Goal: Check status: Check status

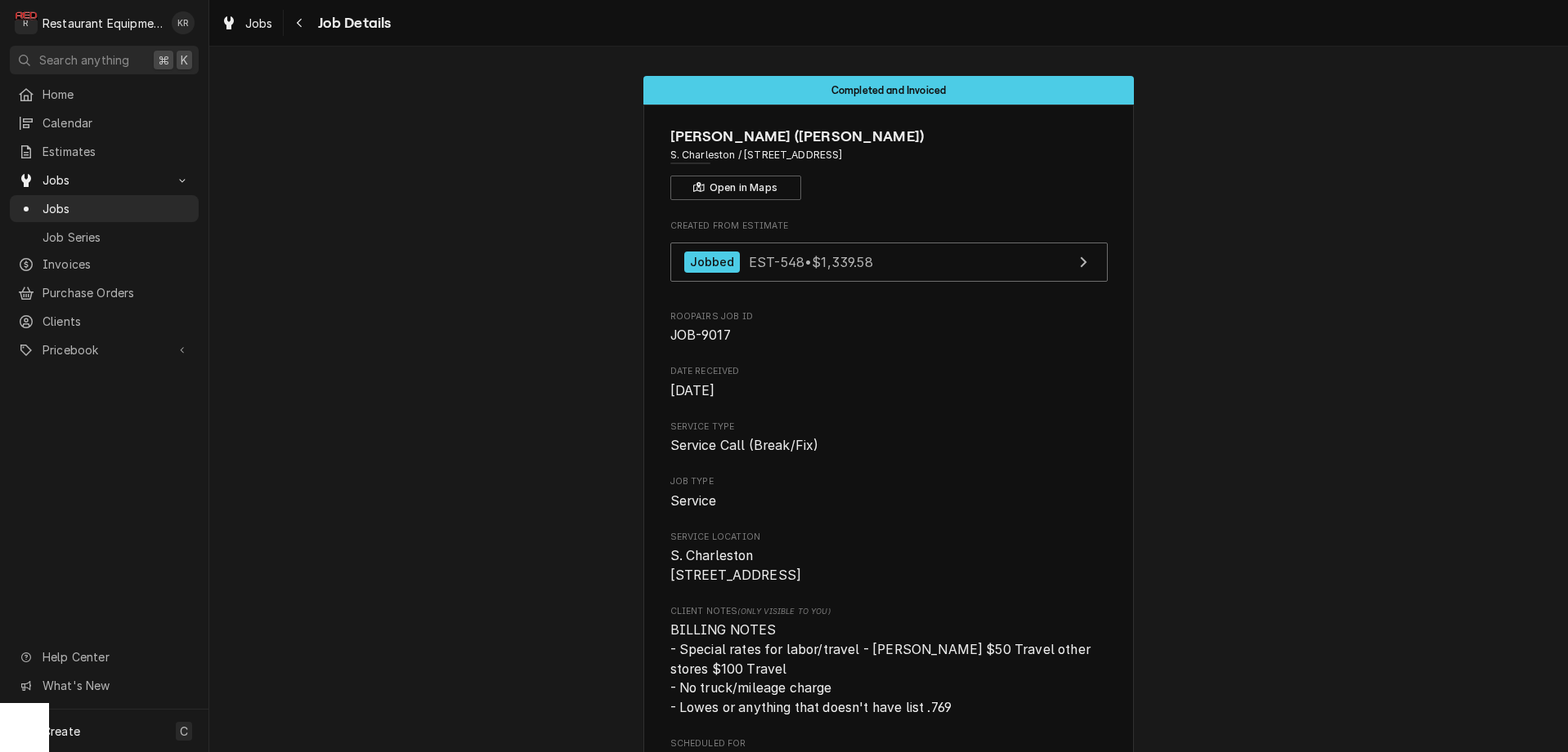
scroll to position [334, 0]
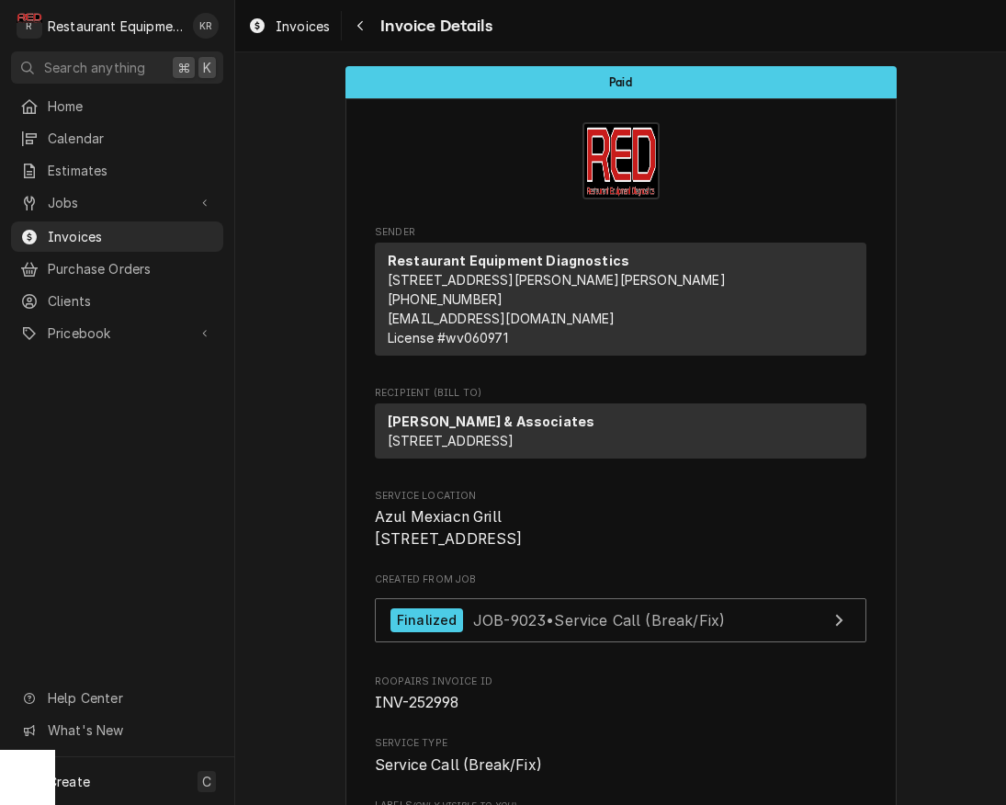
scroll to position [1098, 0]
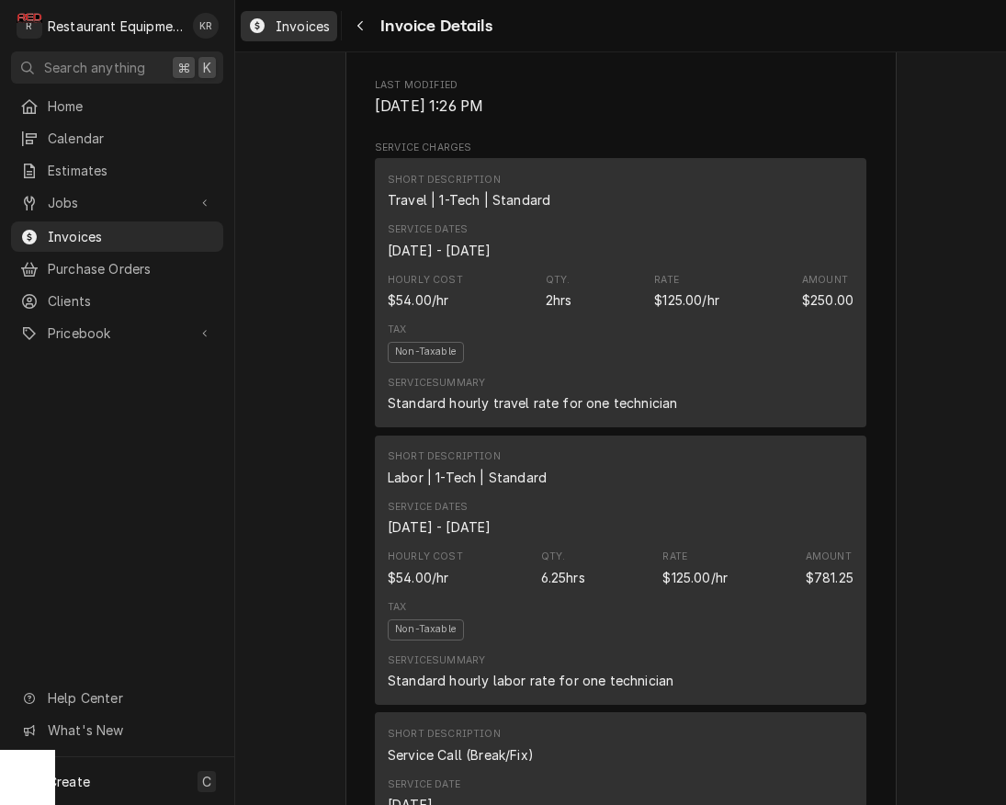
click at [297, 27] on span "Invoices" at bounding box center [303, 26] width 54 height 19
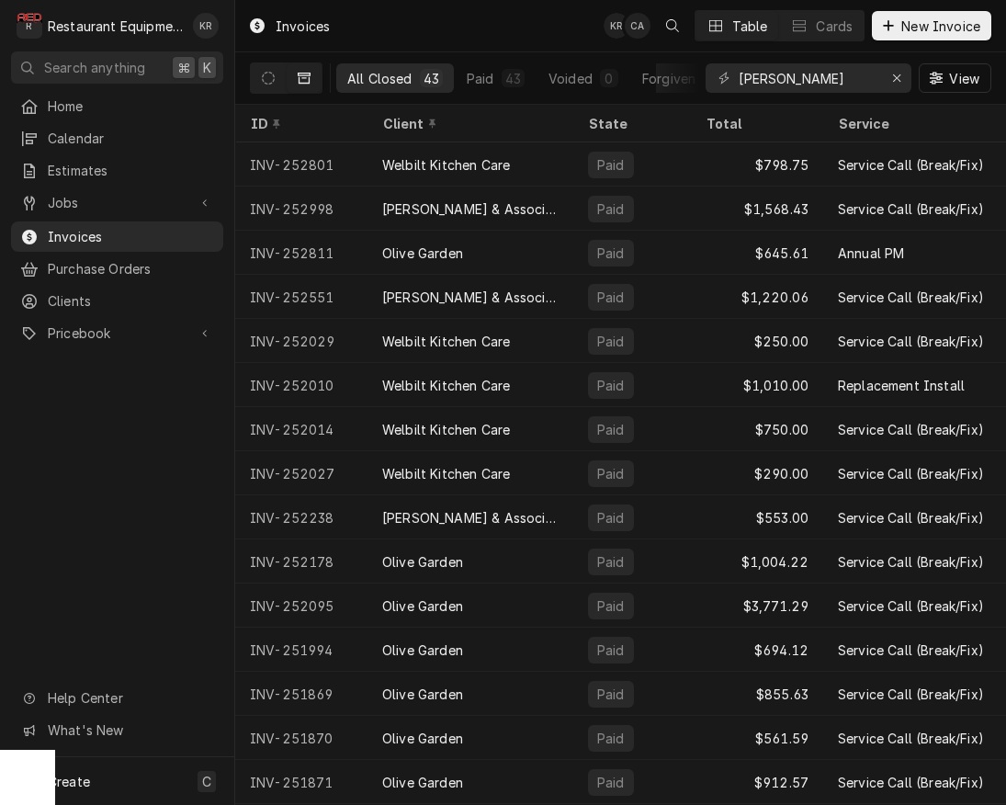
drag, startPoint x: 265, startPoint y: 82, endPoint x: 328, endPoint y: 83, distance: 63.4
click at [268, 82] on icon "Dynamic Content Wrapper" at bounding box center [268, 78] width 13 height 13
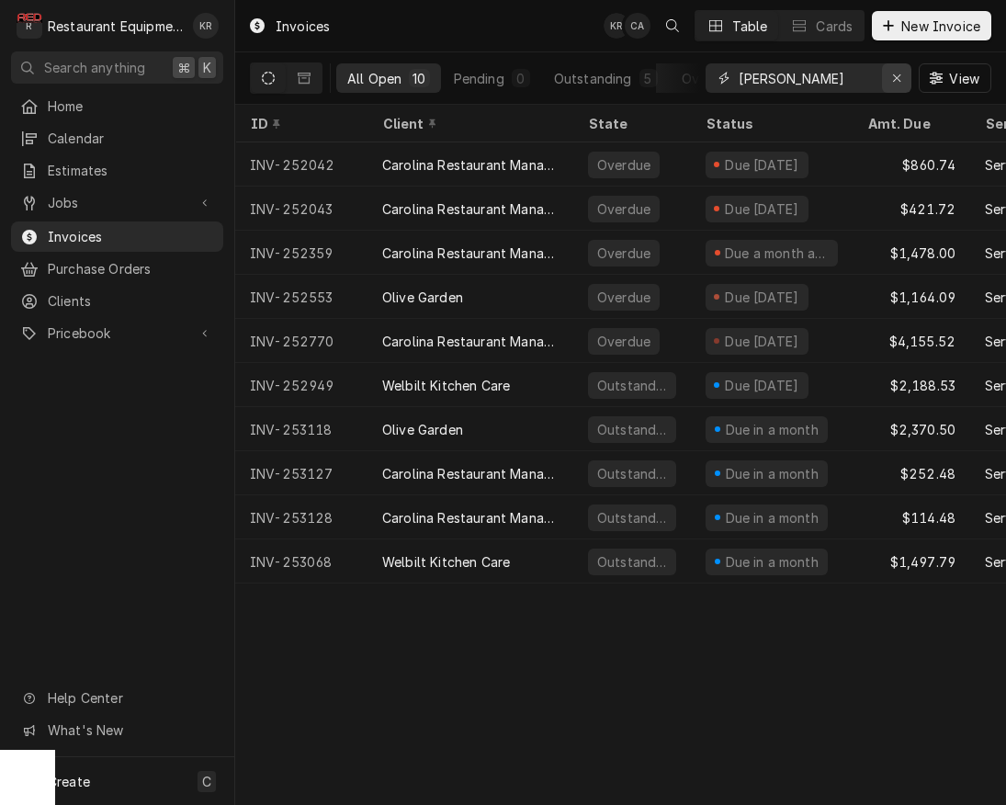
click at [900, 83] on icon "Erase input" at bounding box center [897, 78] width 10 height 13
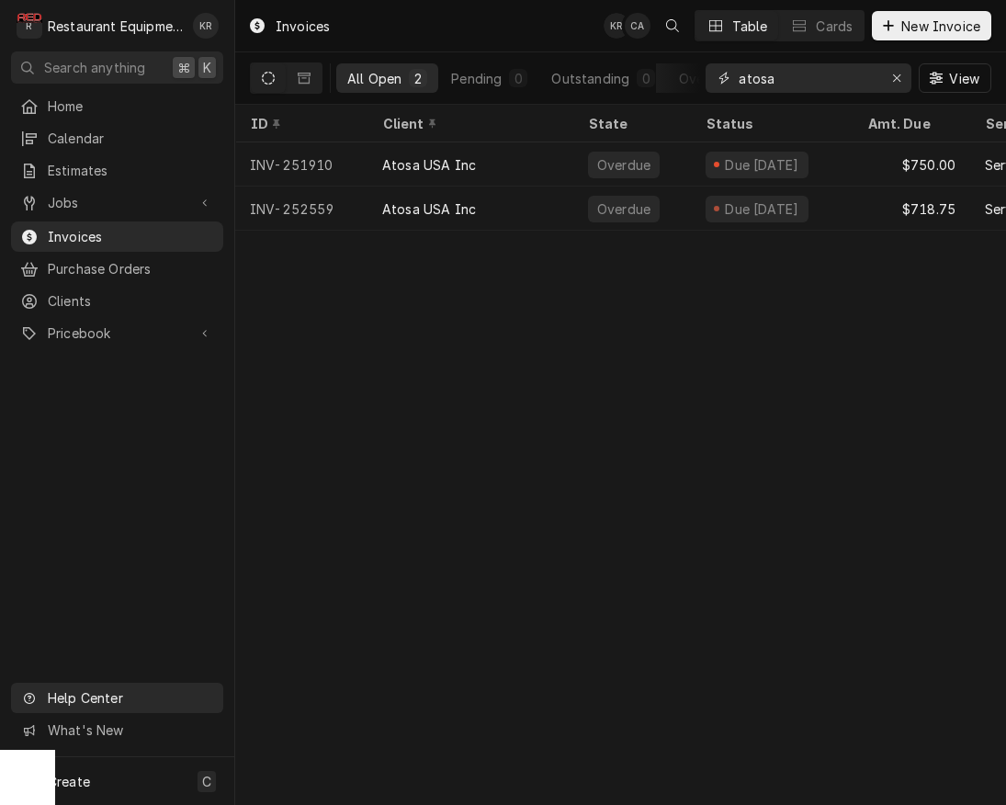
type input "atosa"
